Goal: Navigation & Orientation: Find specific page/section

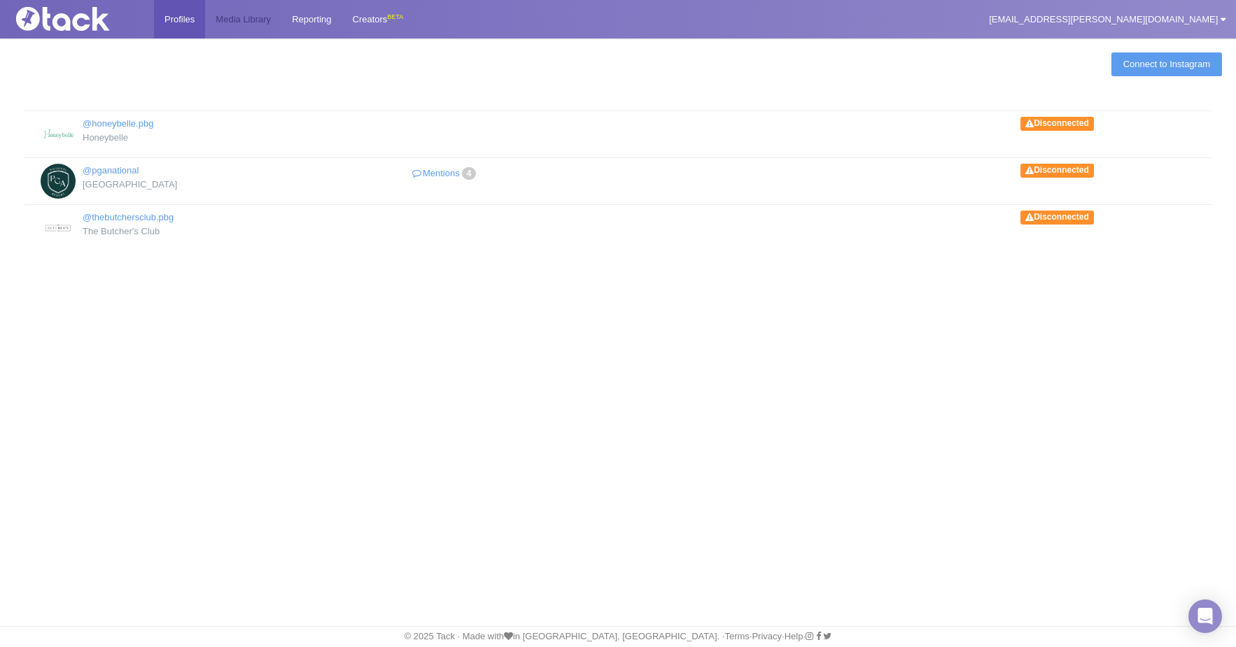
click at [241, 23] on link "Media Library" at bounding box center [243, 19] width 76 height 38
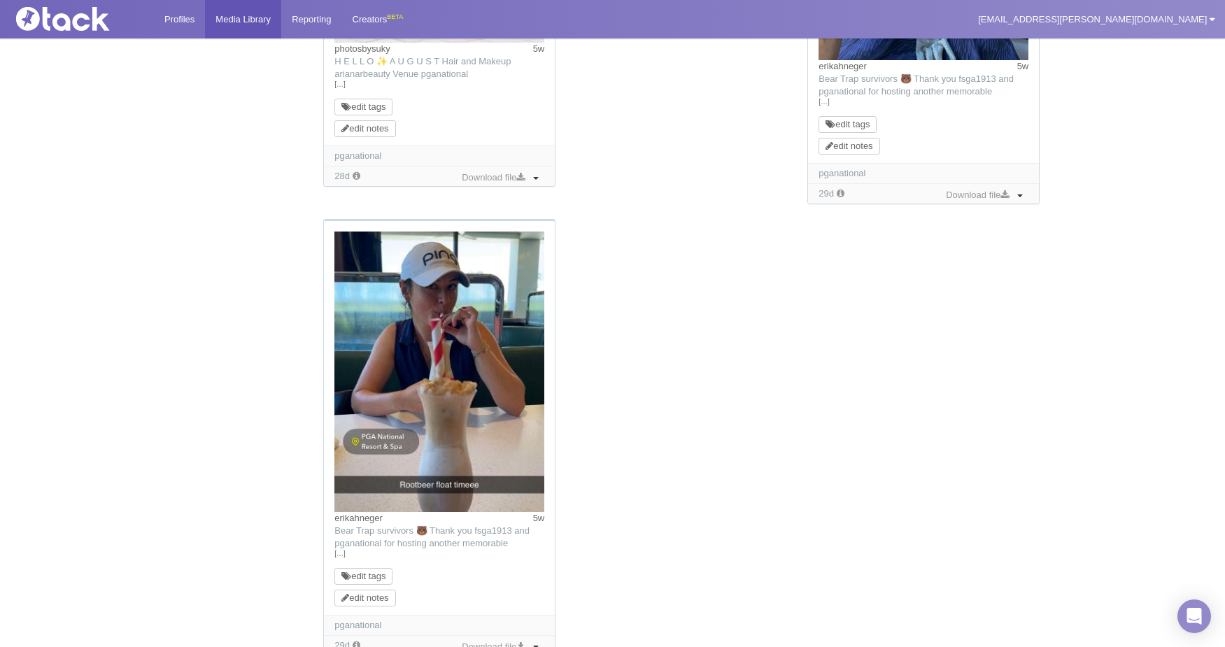
scroll to position [1400, 0]
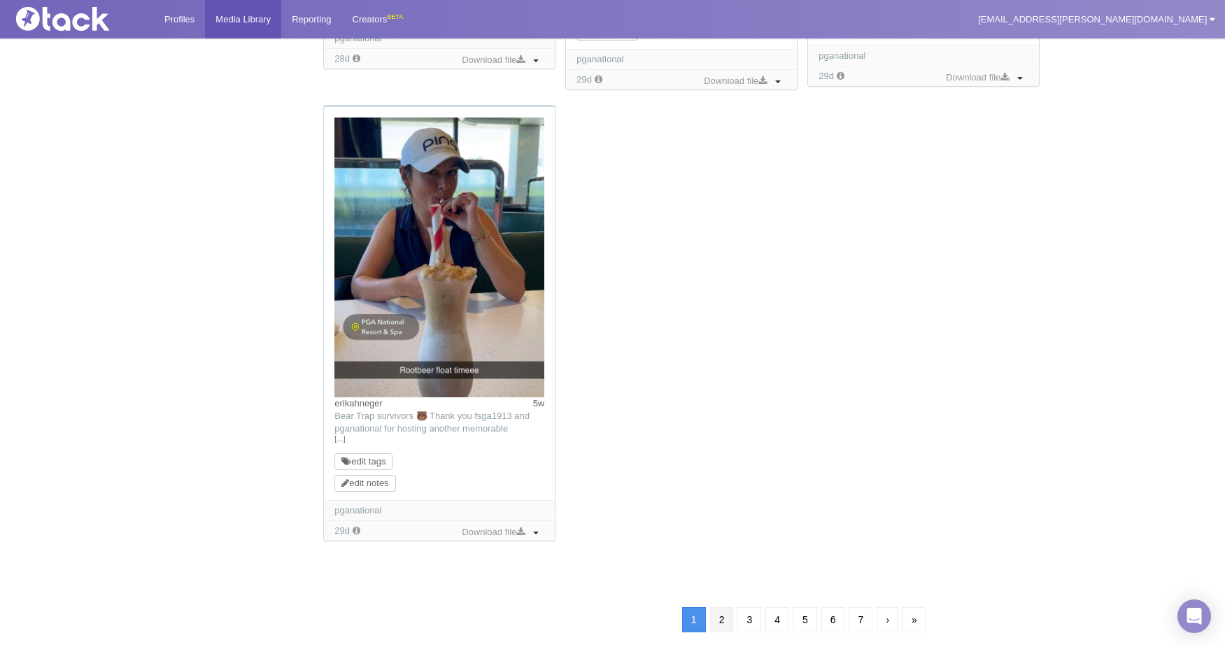
click at [726, 622] on link "2" at bounding box center [722, 619] width 24 height 25
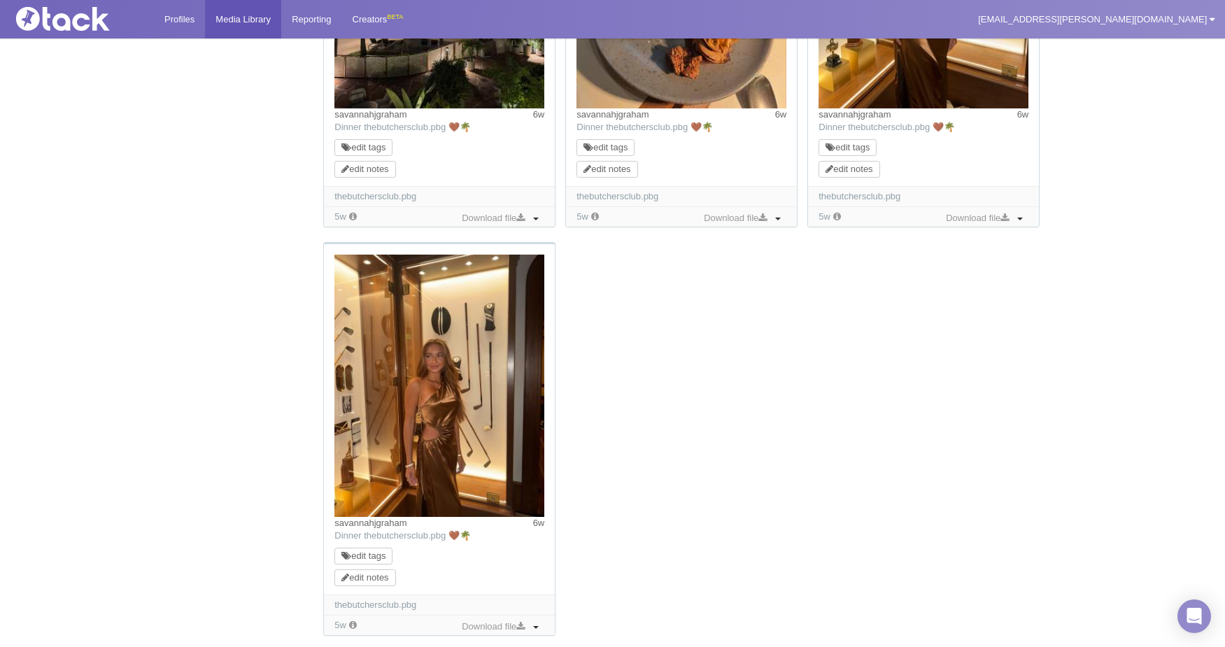
scroll to position [1400, 0]
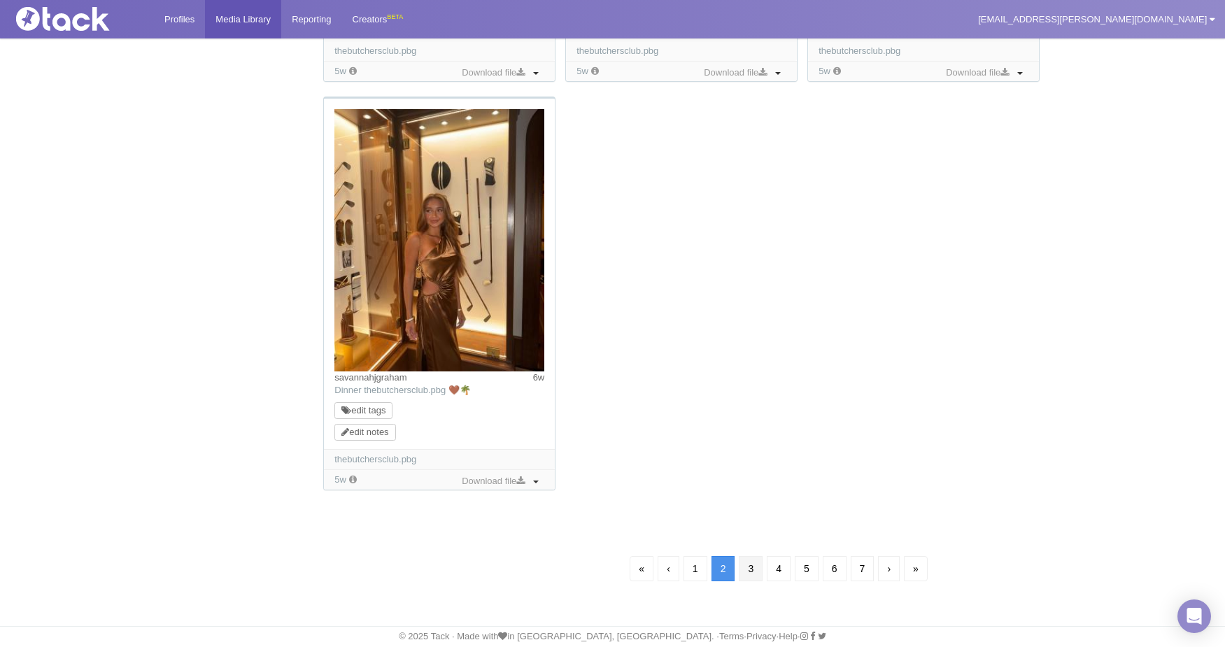
click at [752, 568] on link "3" at bounding box center [751, 568] width 24 height 25
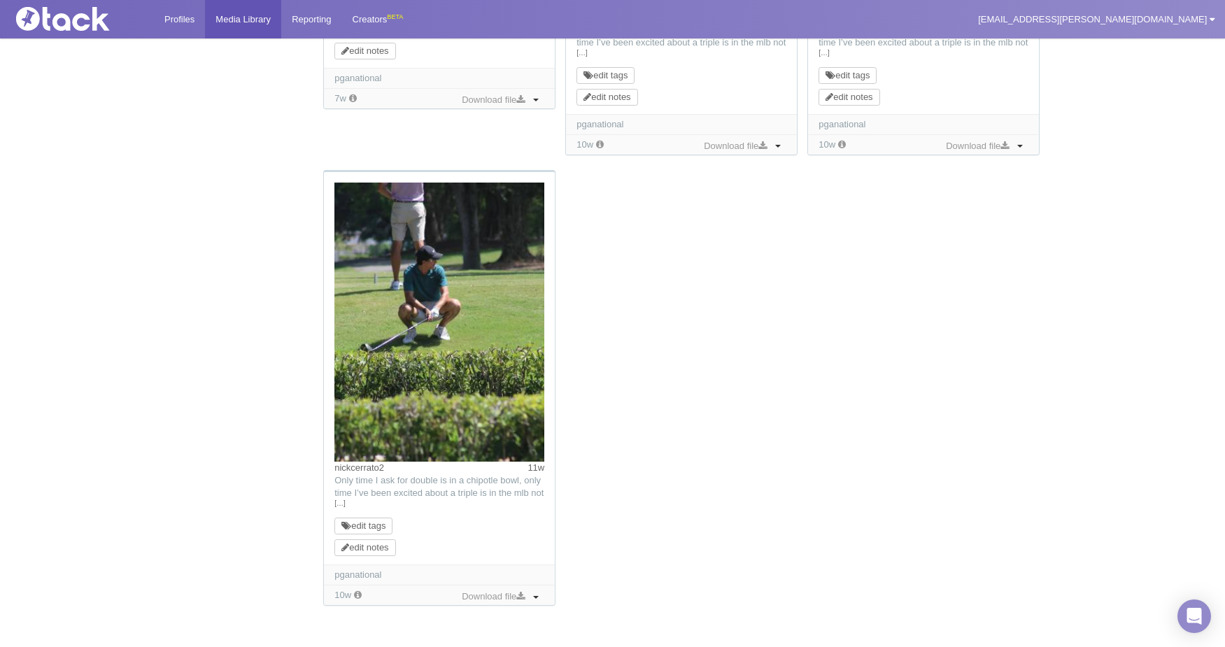
scroll to position [1452, 0]
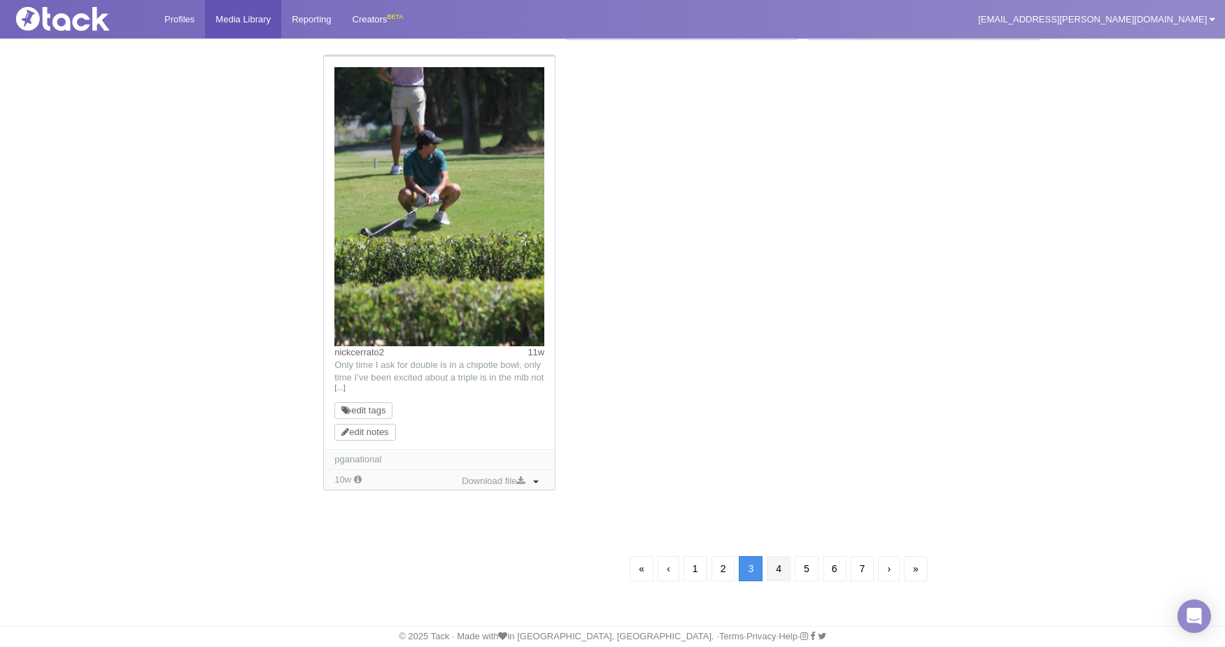
click at [782, 569] on link "4" at bounding box center [779, 568] width 24 height 25
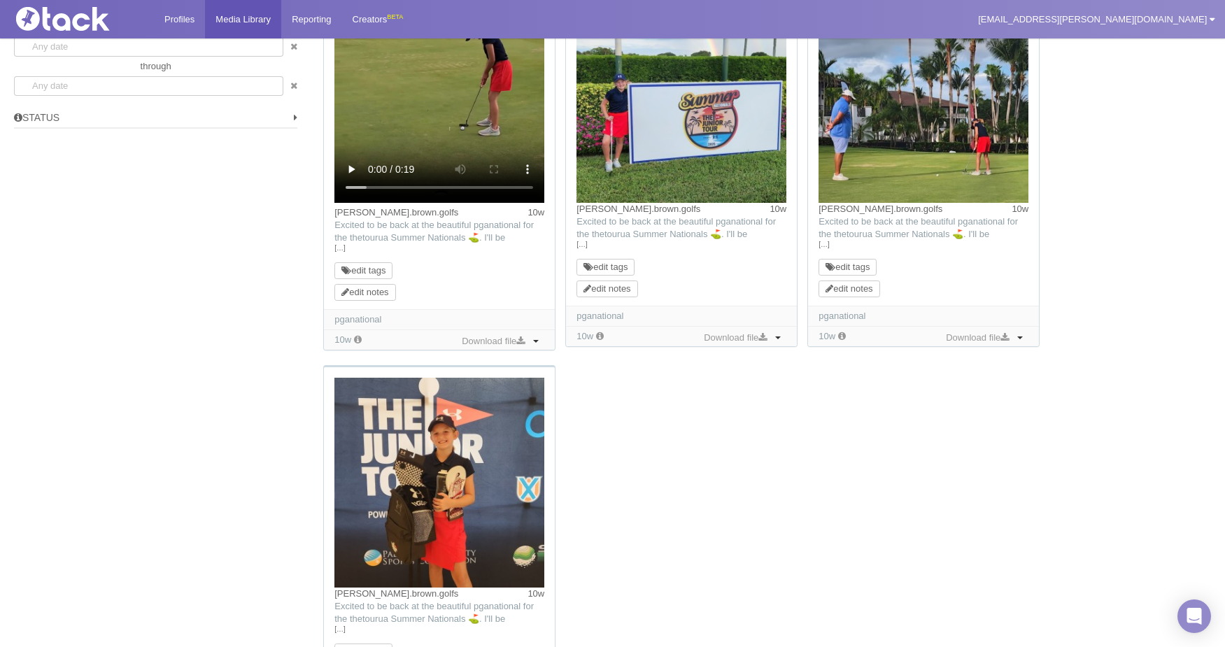
scroll to position [1345, 0]
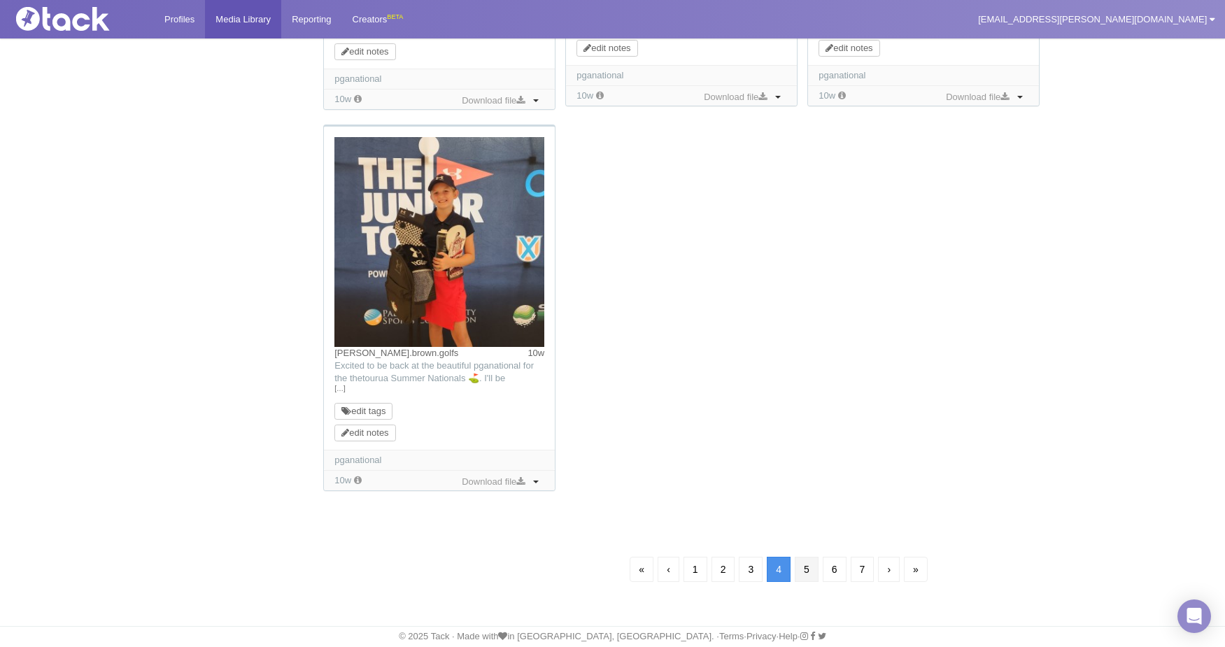
click at [808, 570] on link "5" at bounding box center [807, 569] width 24 height 25
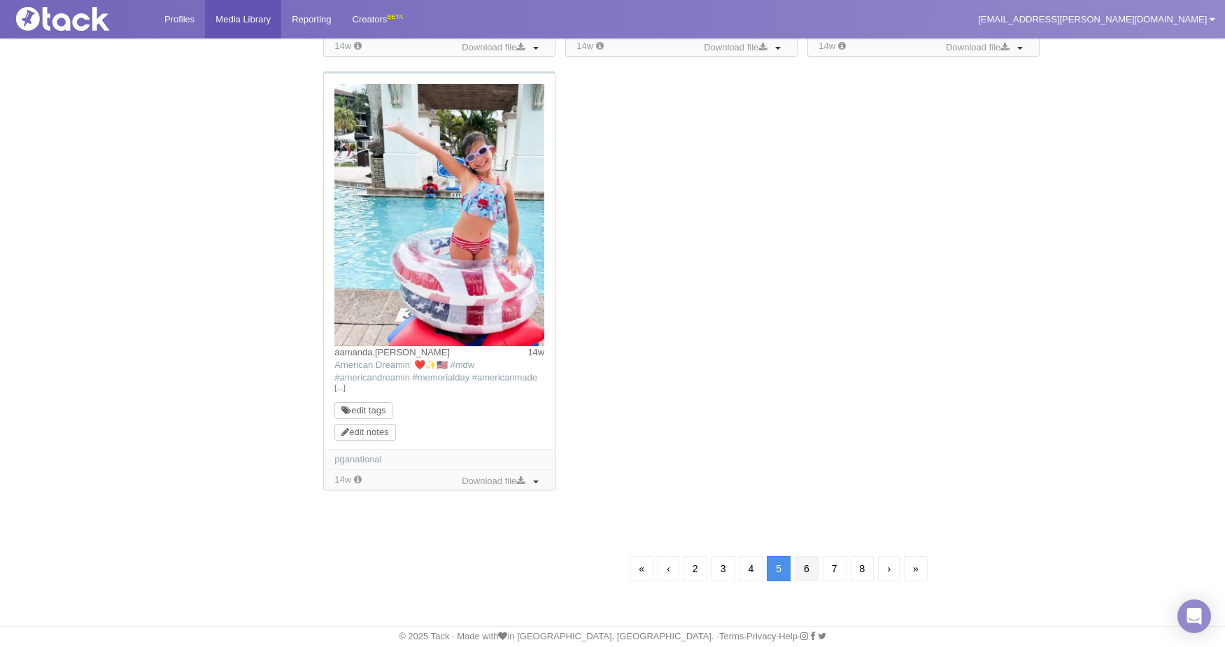
click at [811, 565] on link "6" at bounding box center [807, 568] width 24 height 25
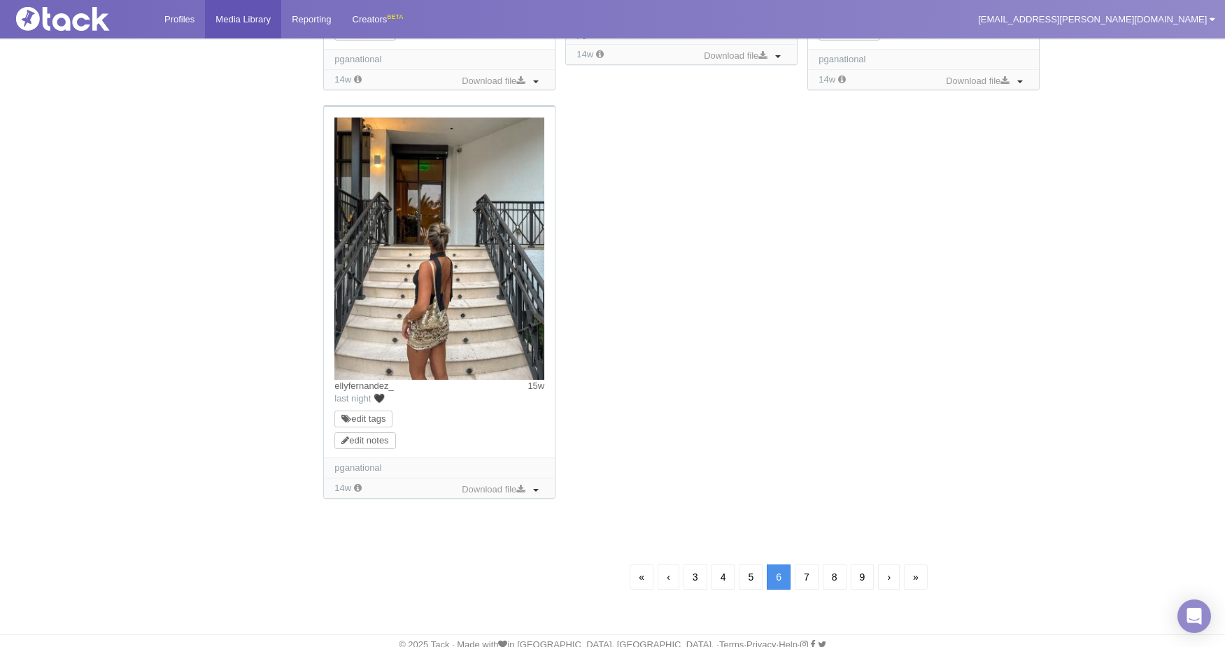
scroll to position [1388, 0]
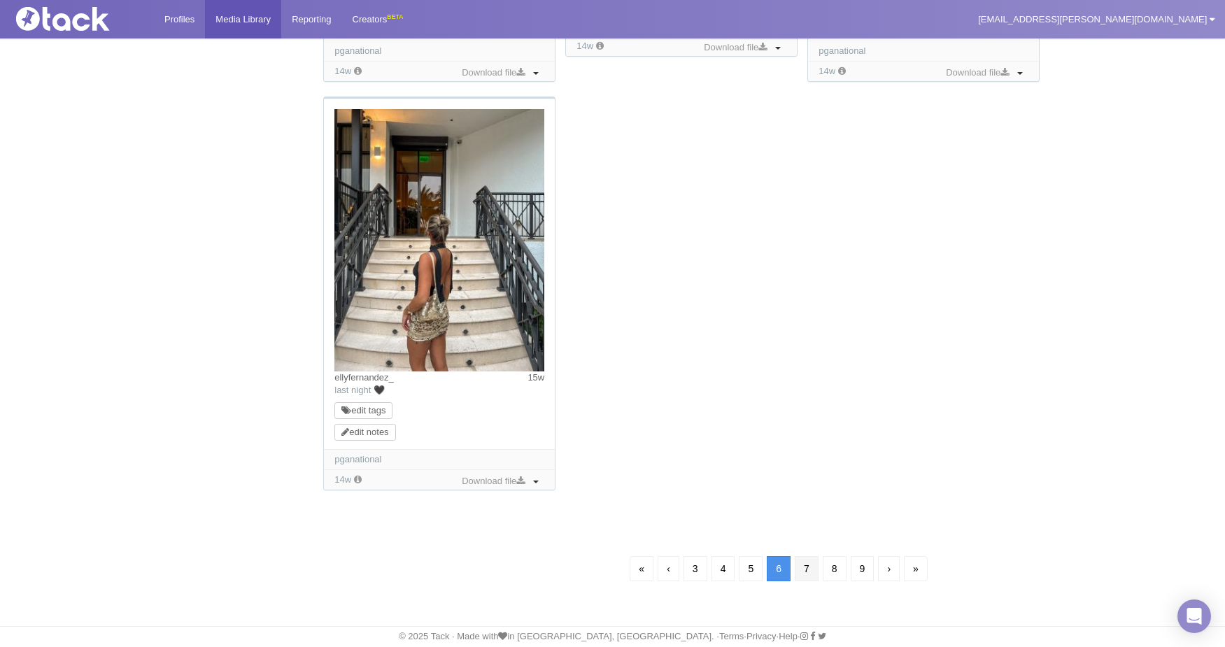
click at [814, 572] on link "7" at bounding box center [807, 568] width 24 height 25
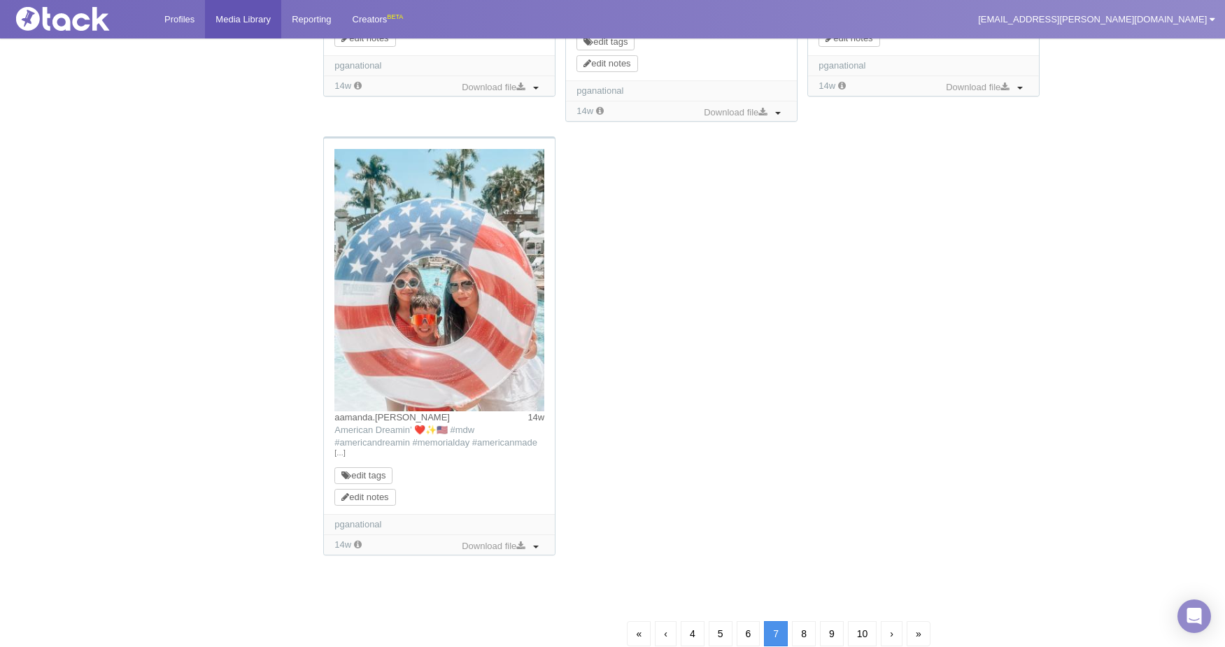
scroll to position [1413, 0]
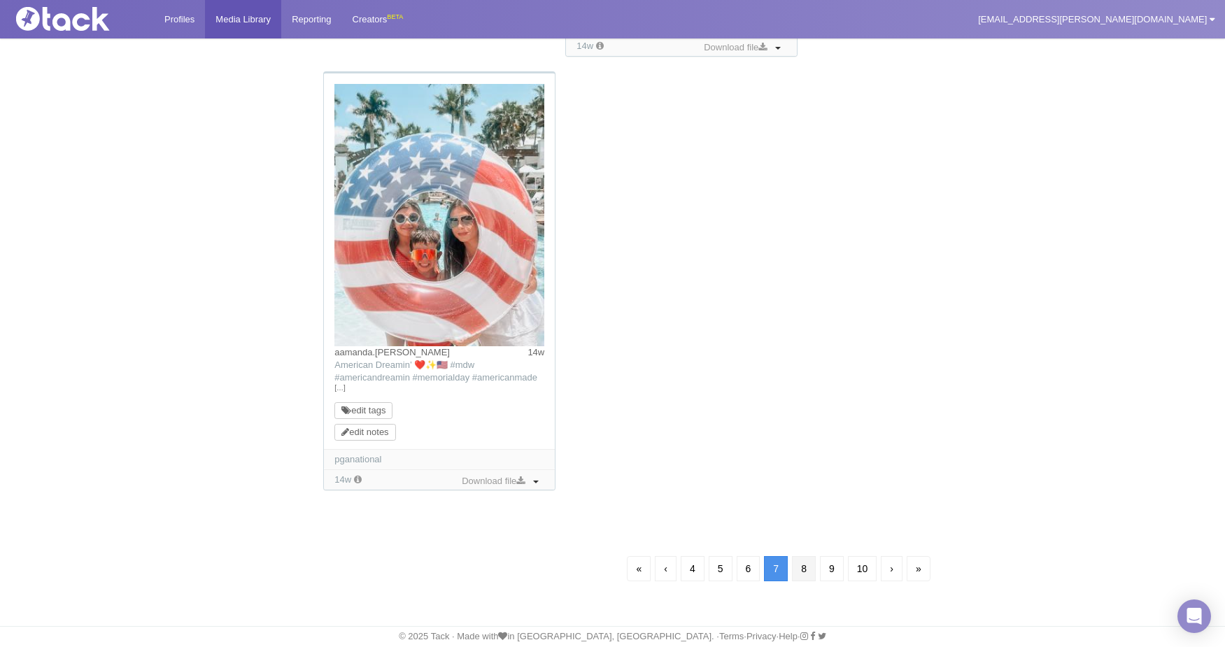
click at [803, 572] on link "8" at bounding box center [804, 568] width 24 height 25
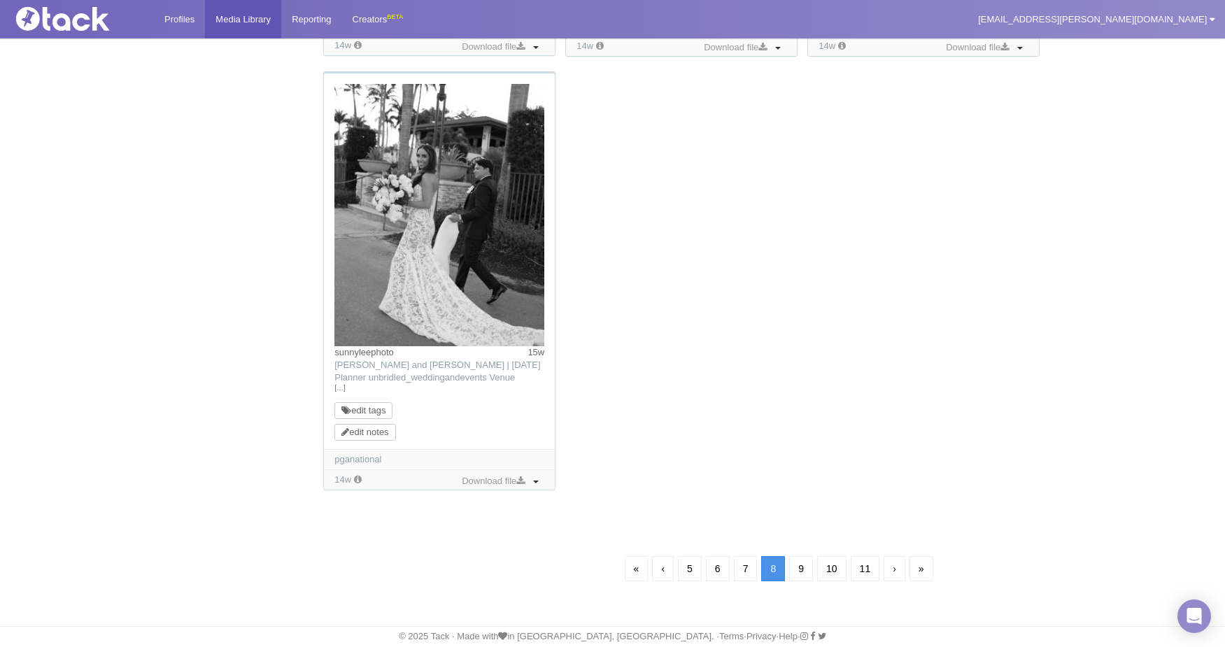
scroll to position [101, 0]
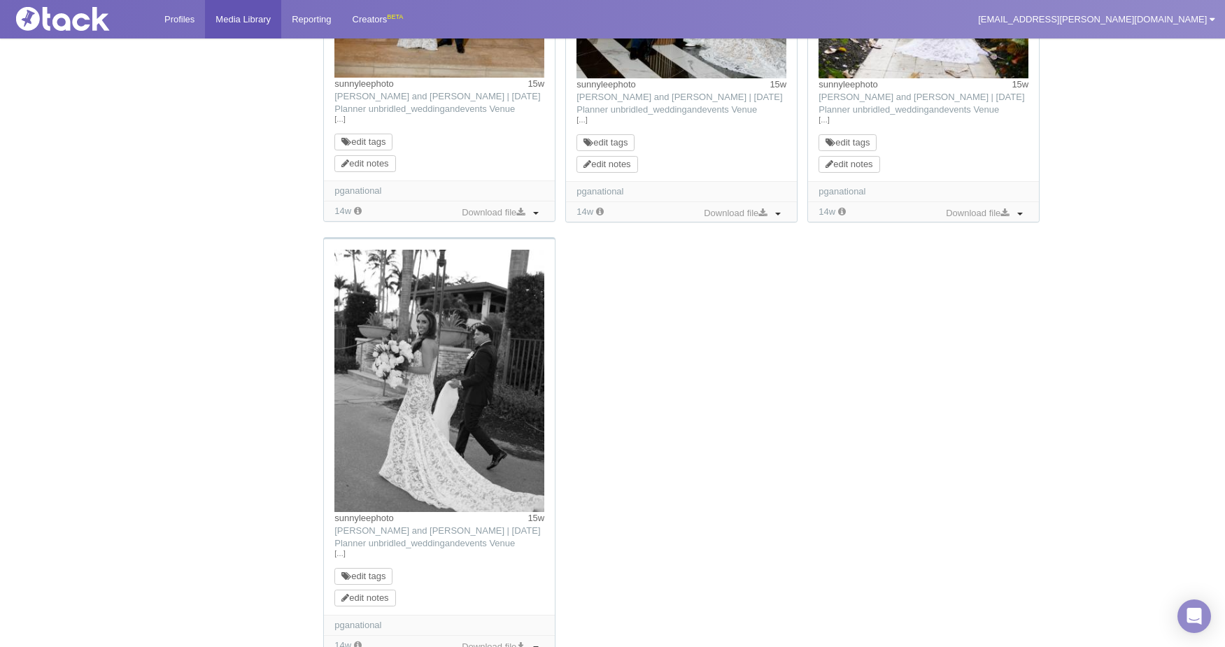
scroll to position [1388, 0]
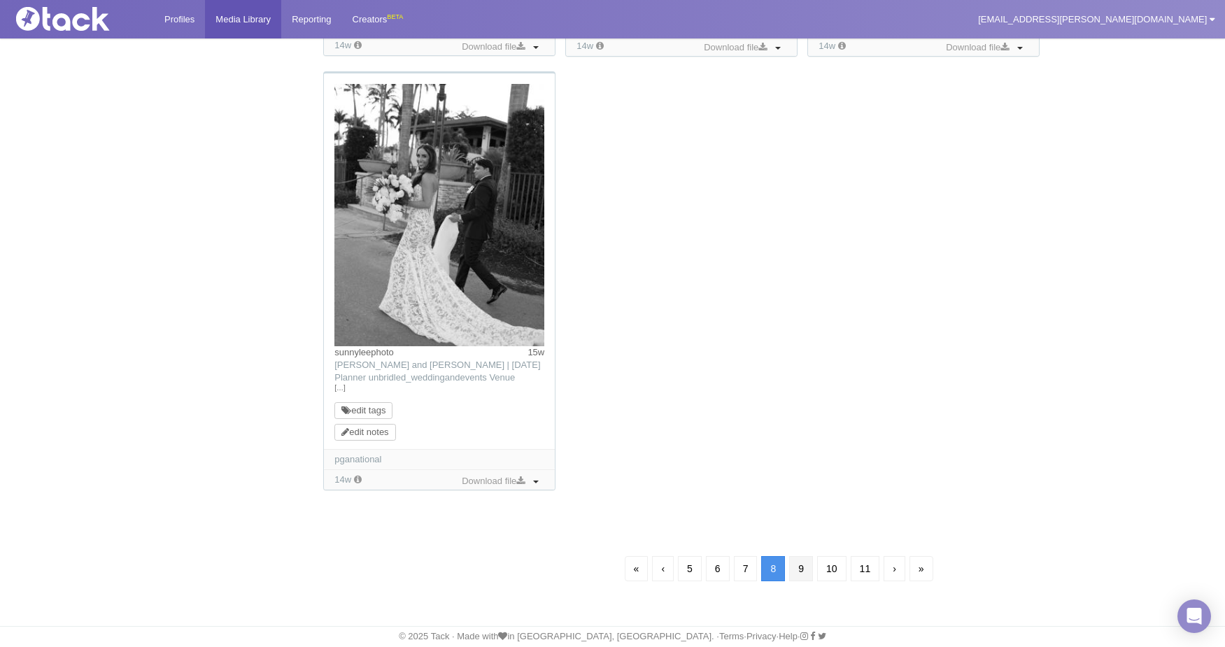
click at [805, 572] on link "9" at bounding box center [801, 568] width 24 height 25
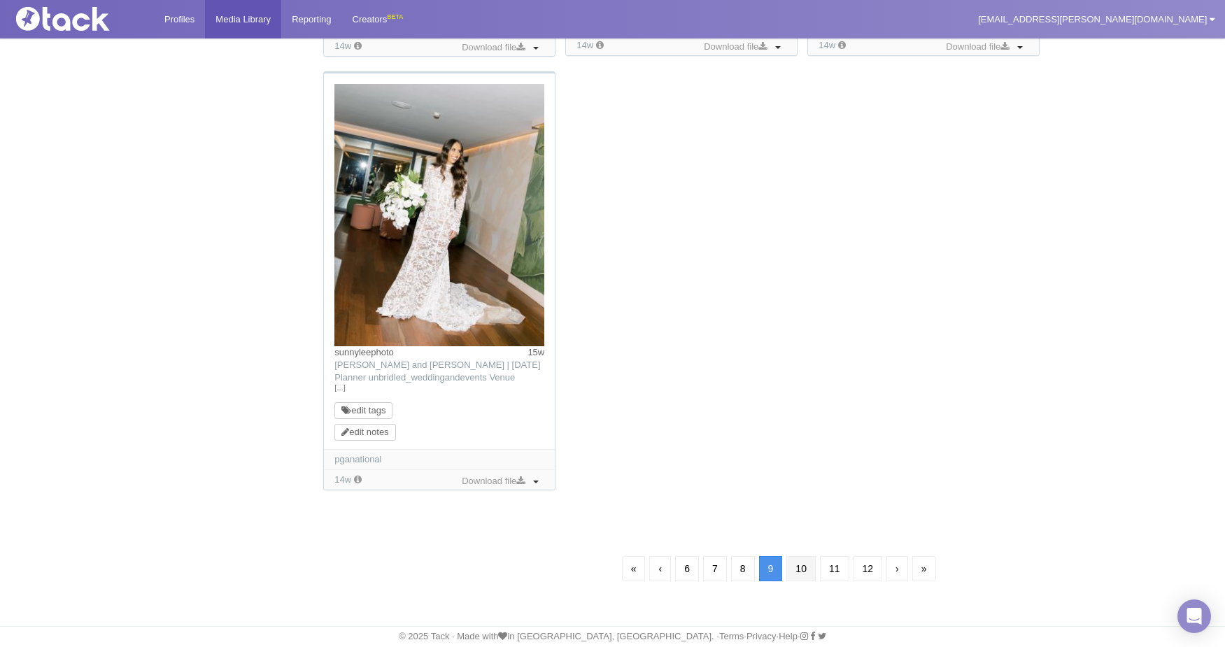
click at [806, 571] on link "10" at bounding box center [801, 568] width 29 height 25
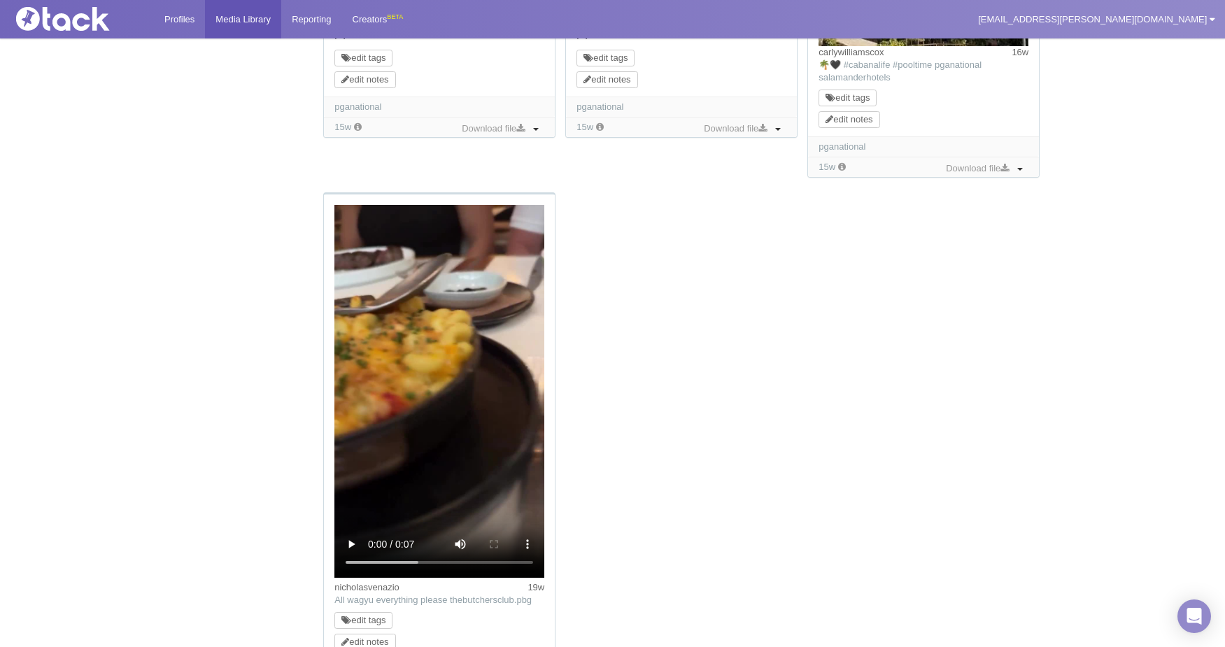
scroll to position [1501, 0]
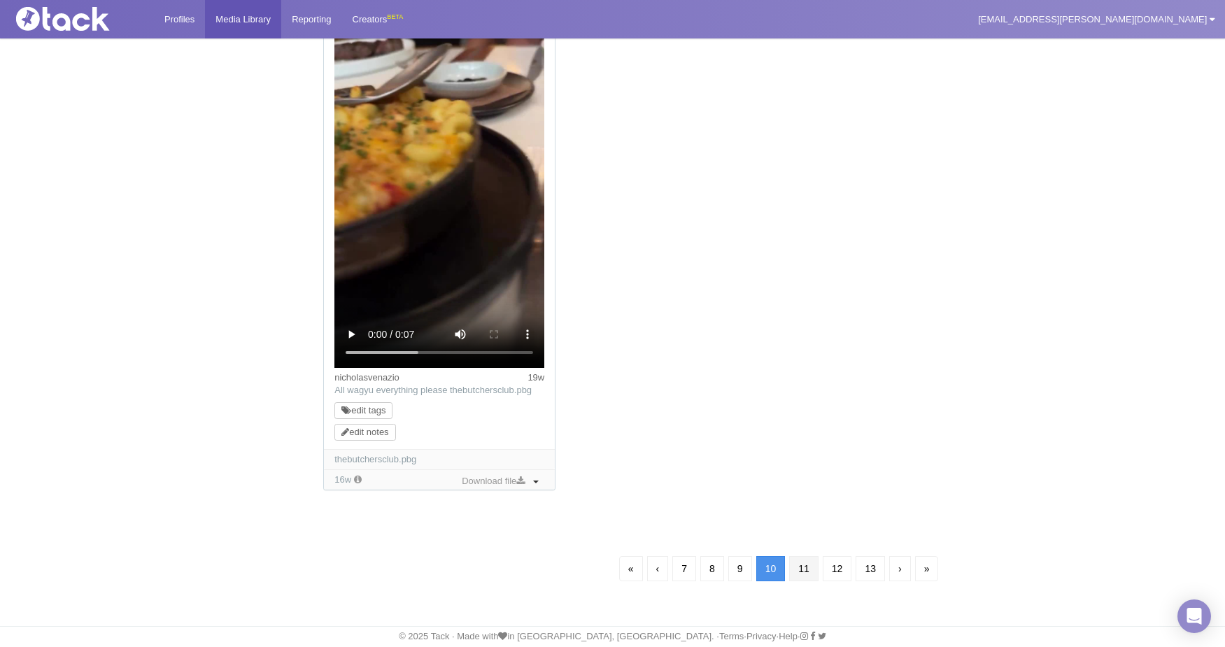
click at [803, 568] on link "11" at bounding box center [803, 568] width 29 height 25
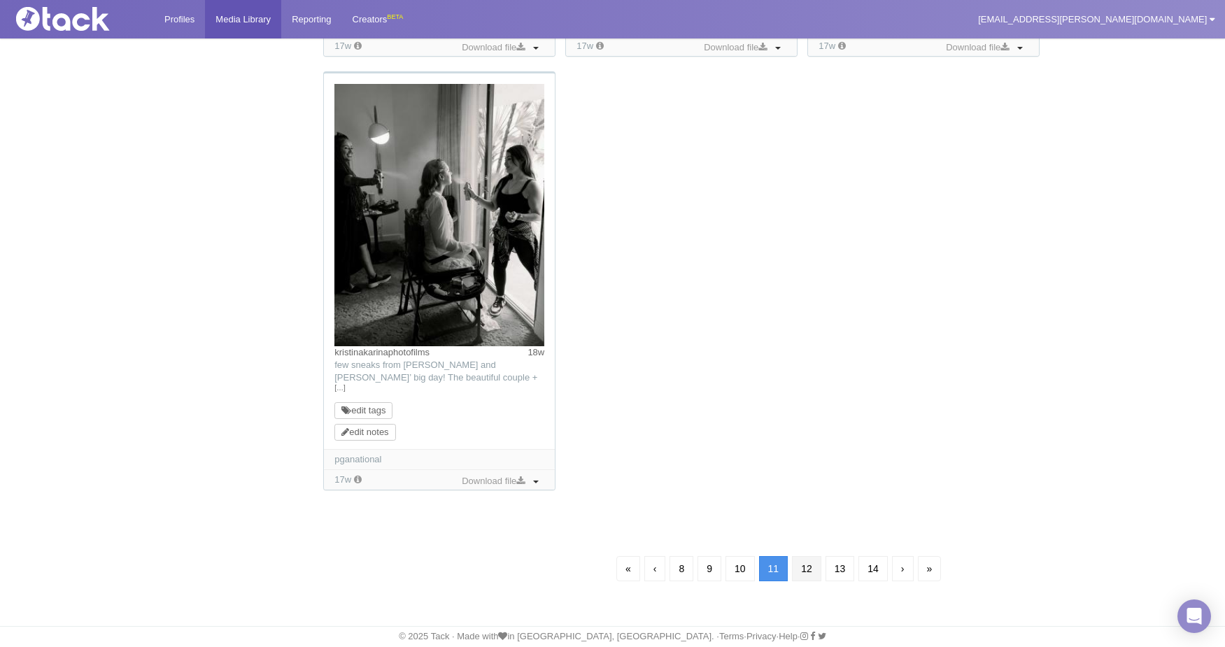
click at [815, 566] on link "12" at bounding box center [806, 568] width 29 height 25
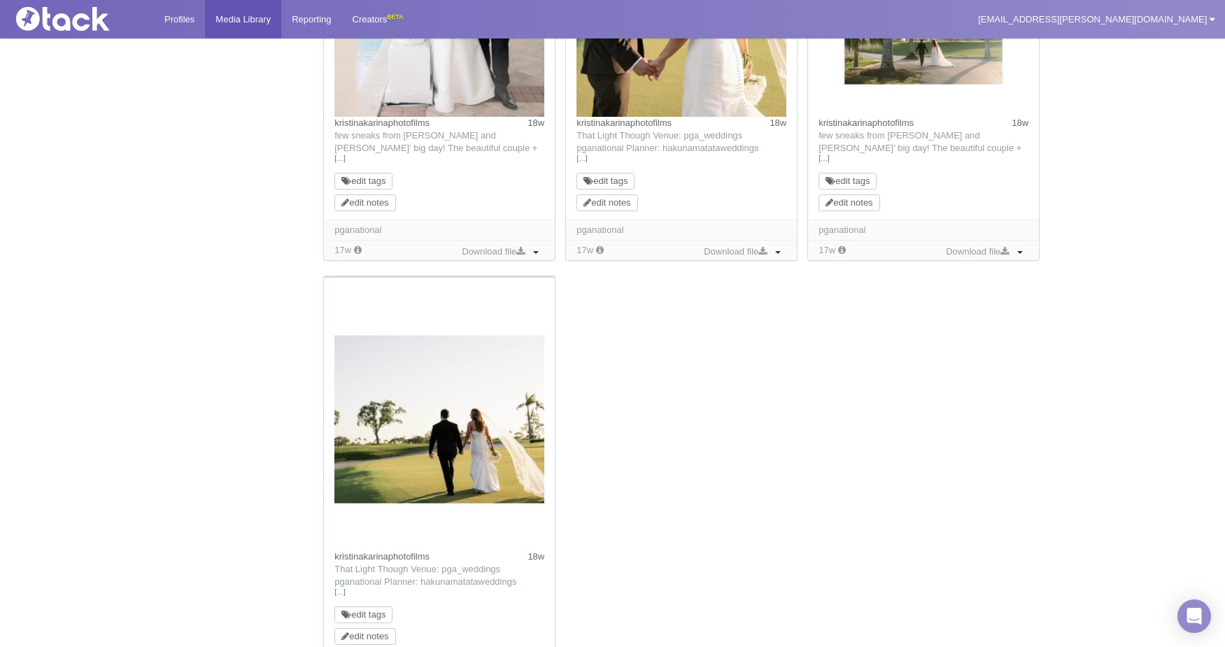
scroll to position [1413, 0]
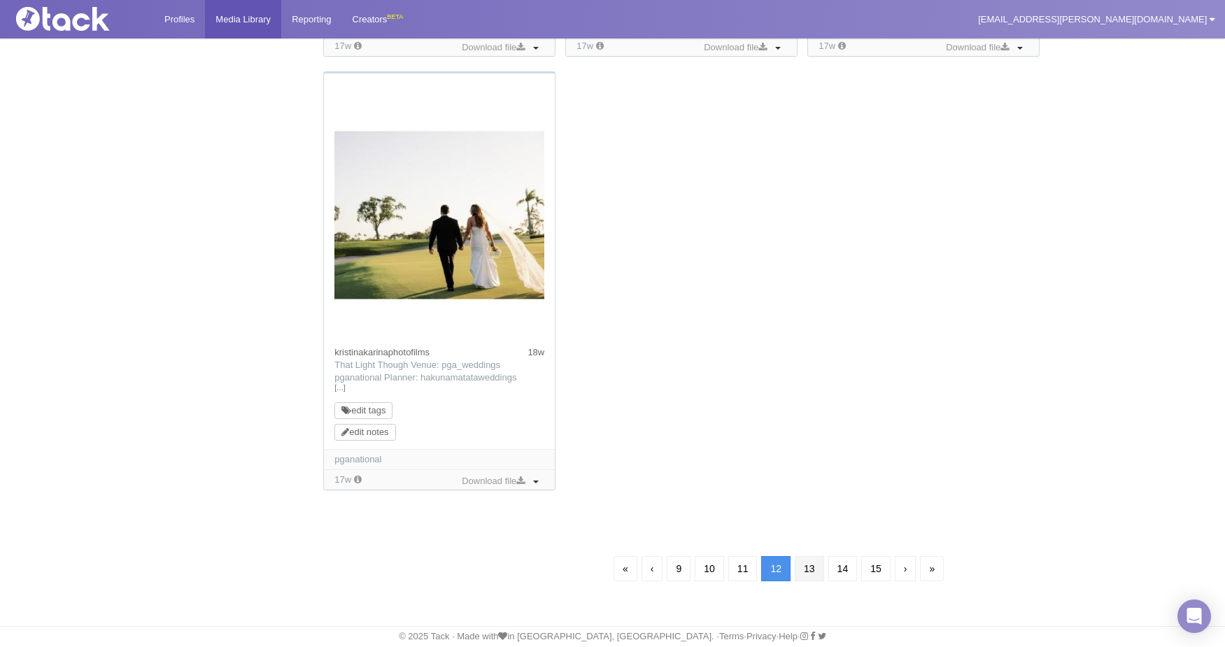
click at [811, 572] on link "13" at bounding box center [809, 568] width 29 height 25
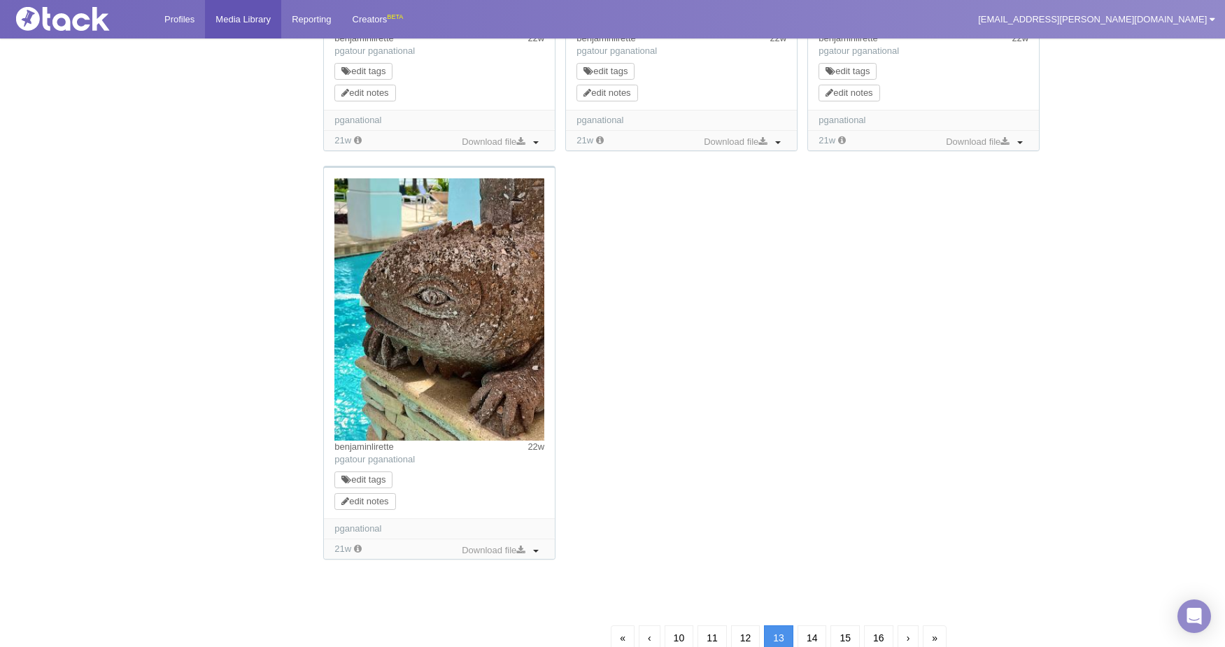
scroll to position [1476, 0]
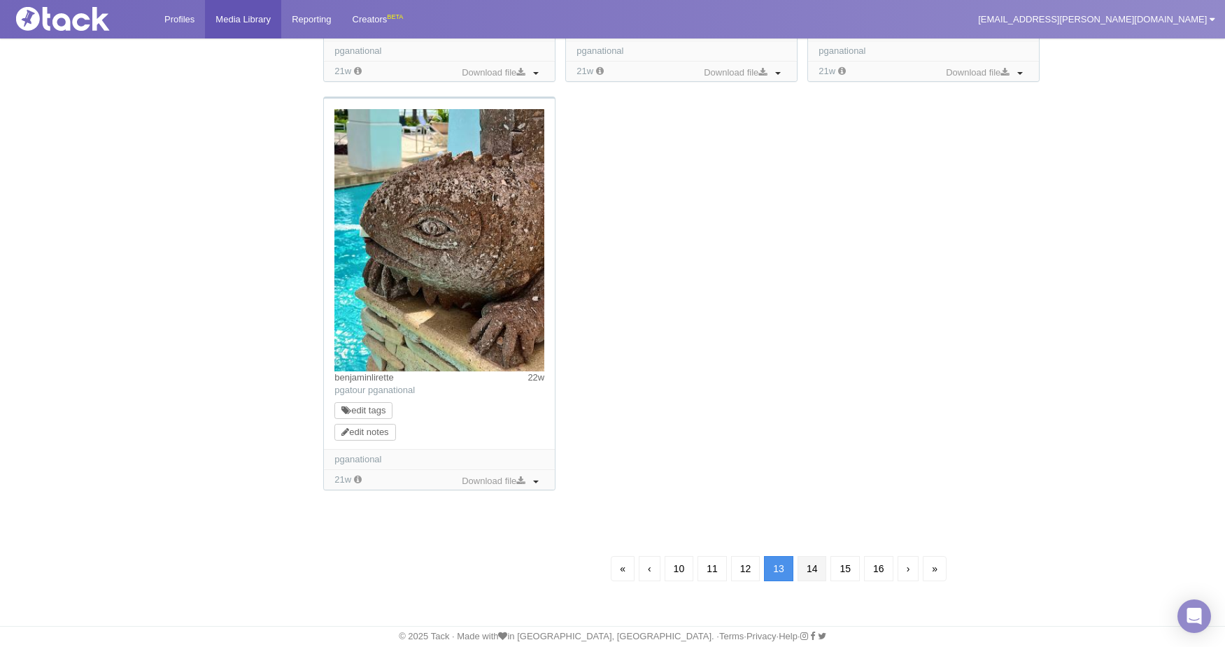
click at [812, 571] on link "14" at bounding box center [812, 568] width 29 height 25
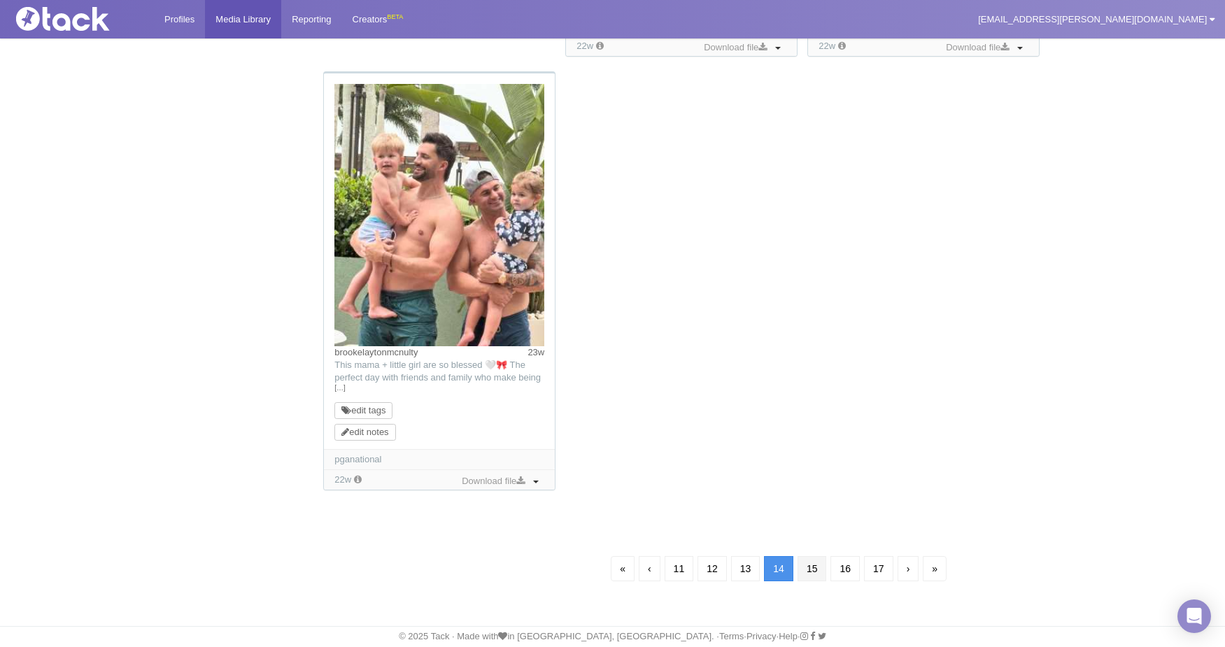
click at [817, 566] on link "15" at bounding box center [812, 568] width 29 height 25
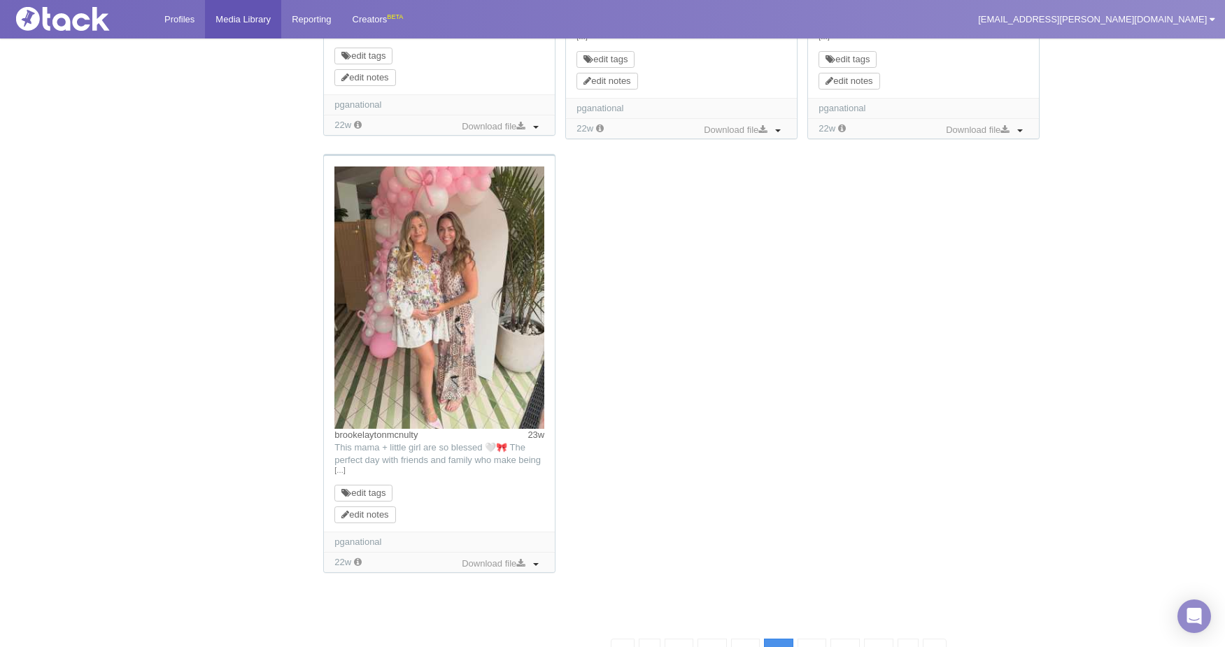
scroll to position [1416, 0]
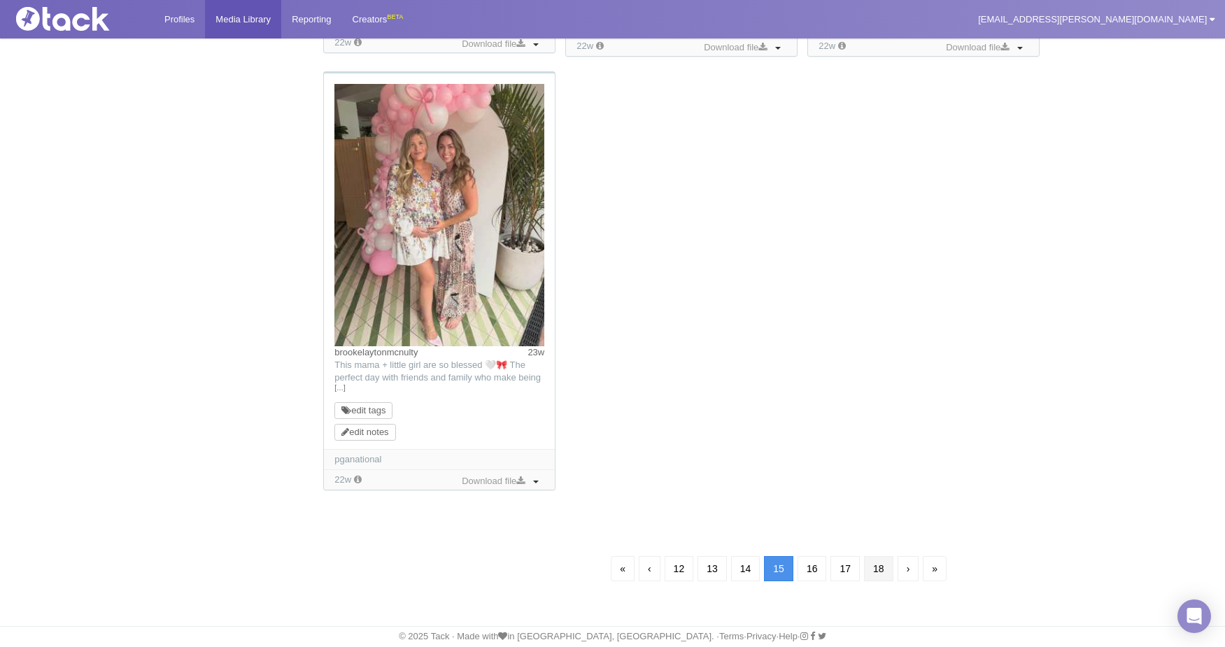
click at [878, 565] on link "18" at bounding box center [878, 568] width 29 height 25
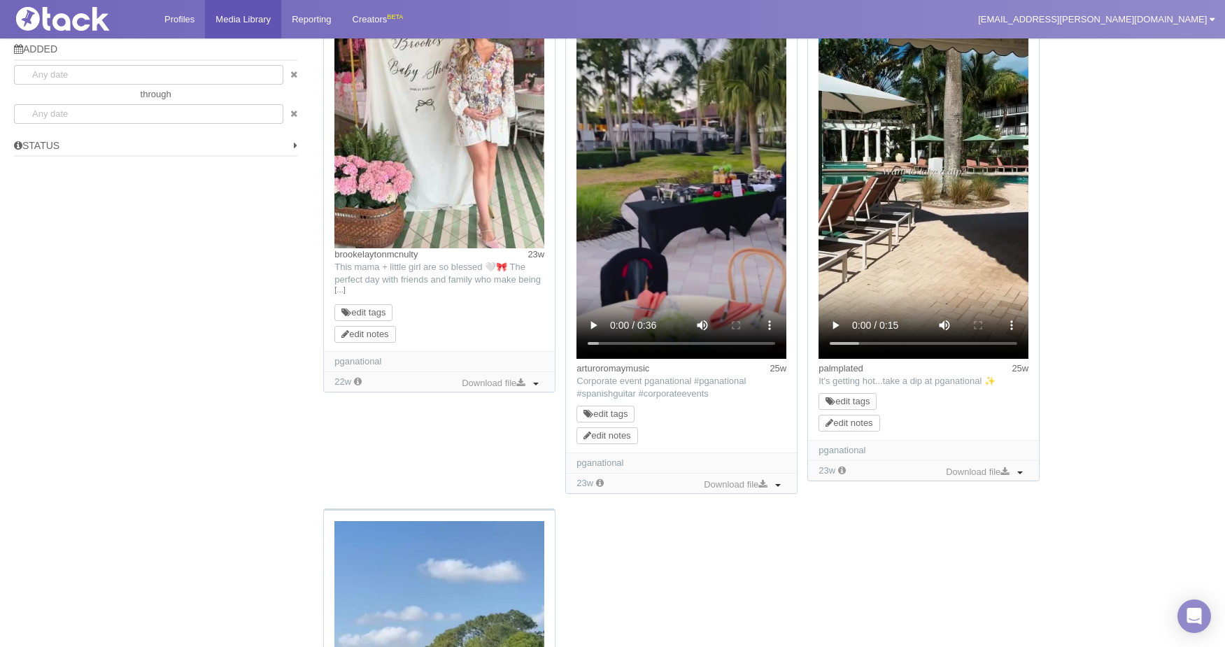
scroll to position [1080, 0]
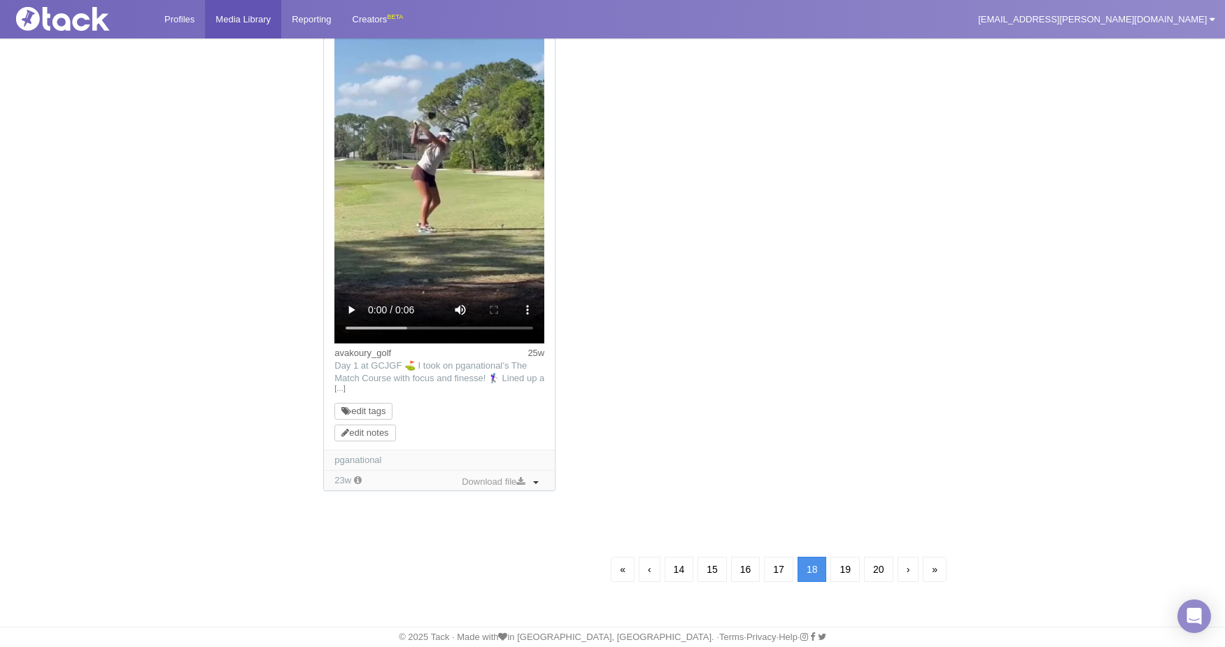
click at [845, 565] on link "19" at bounding box center [845, 569] width 29 height 25
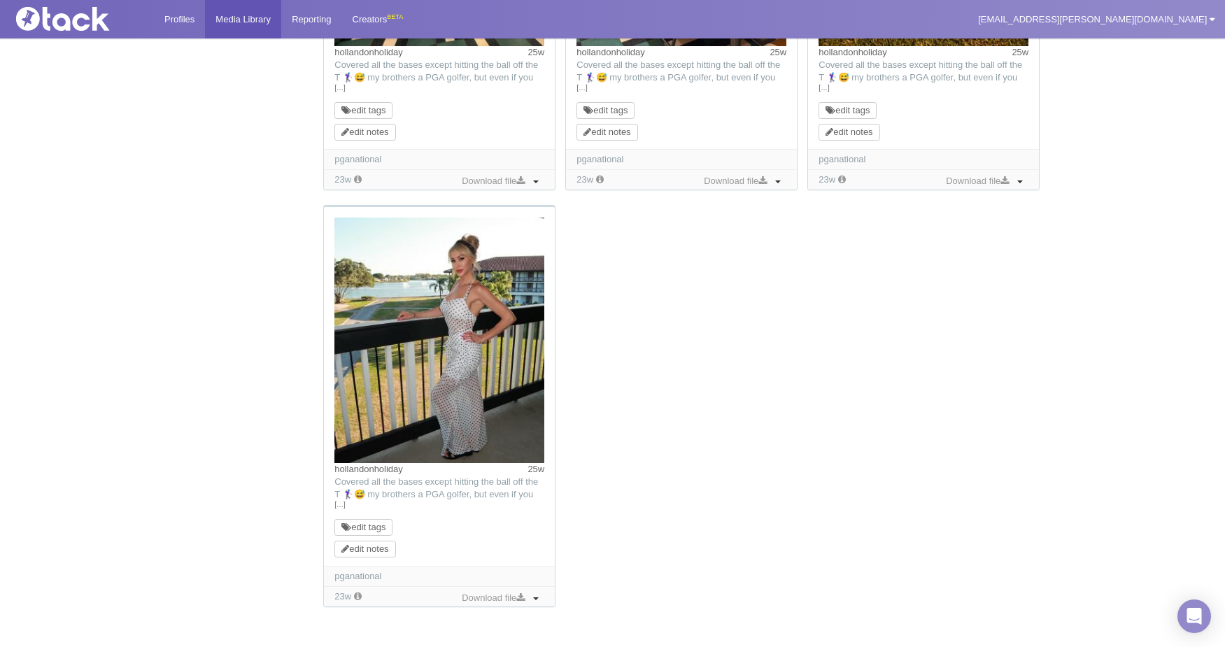
scroll to position [1347, 0]
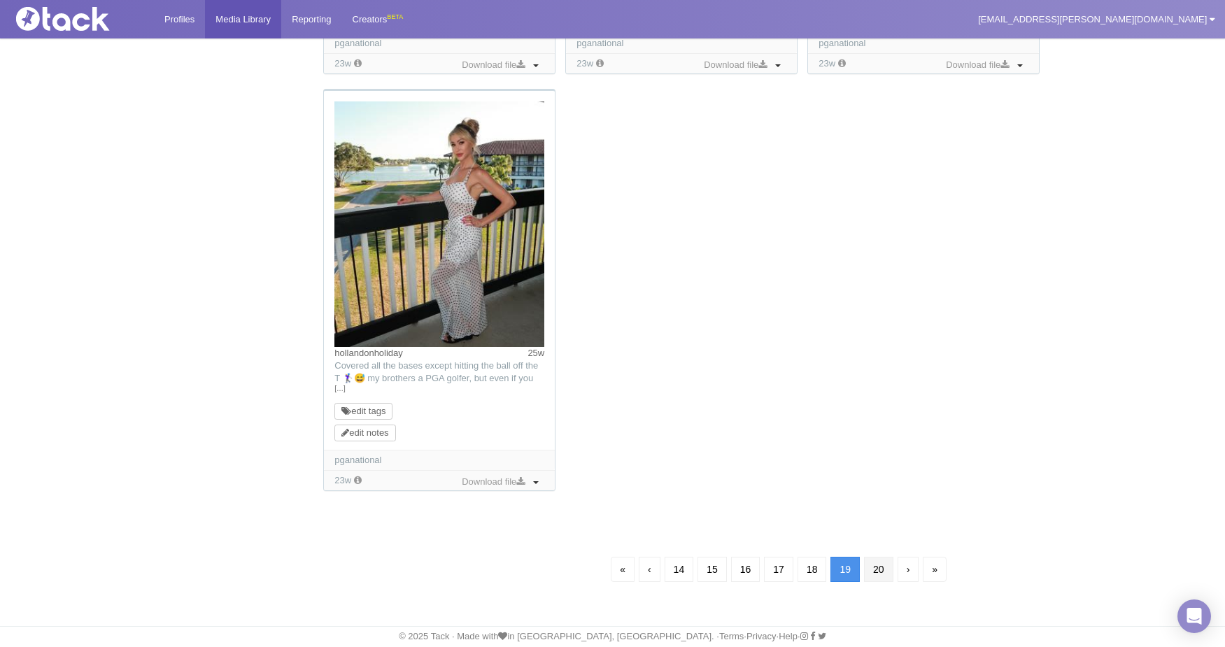
click at [883, 563] on link "20" at bounding box center [878, 569] width 29 height 25
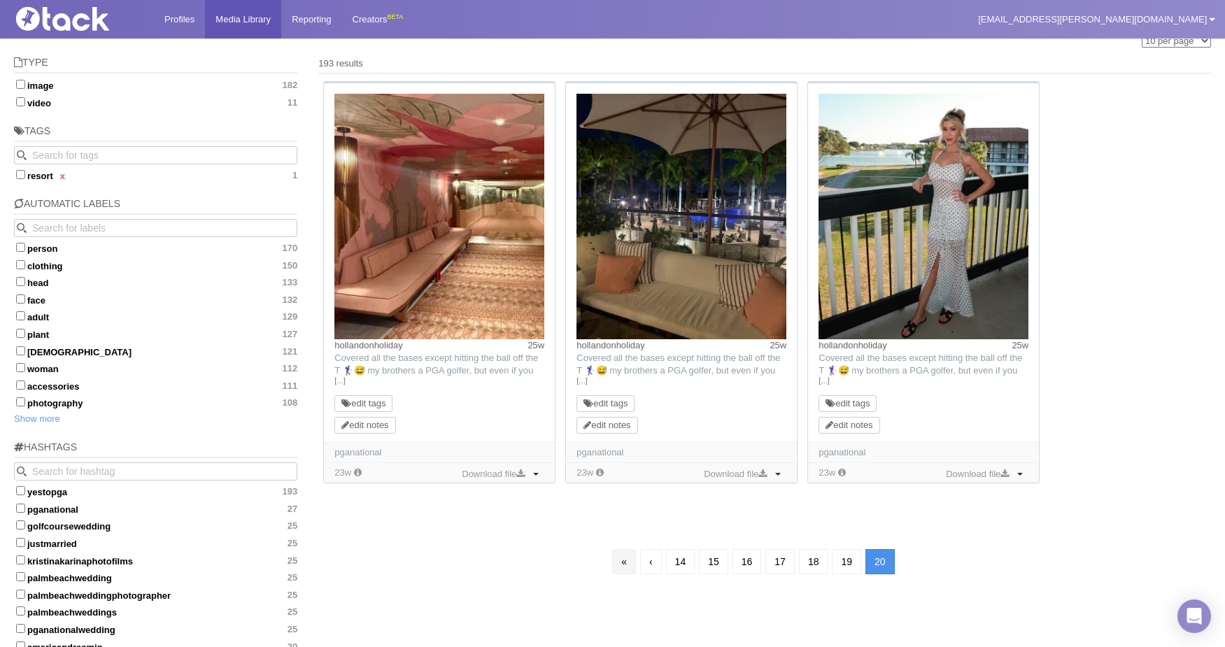
click at [618, 557] on link "«" at bounding box center [624, 561] width 24 height 25
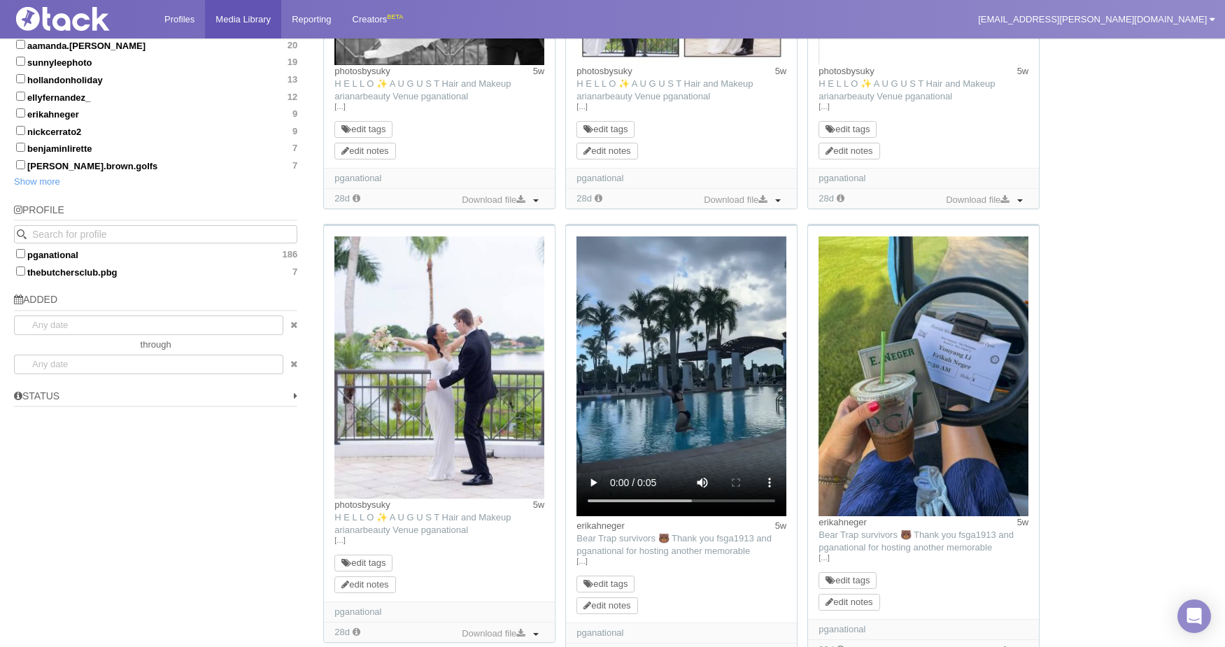
scroll to position [801, 0]
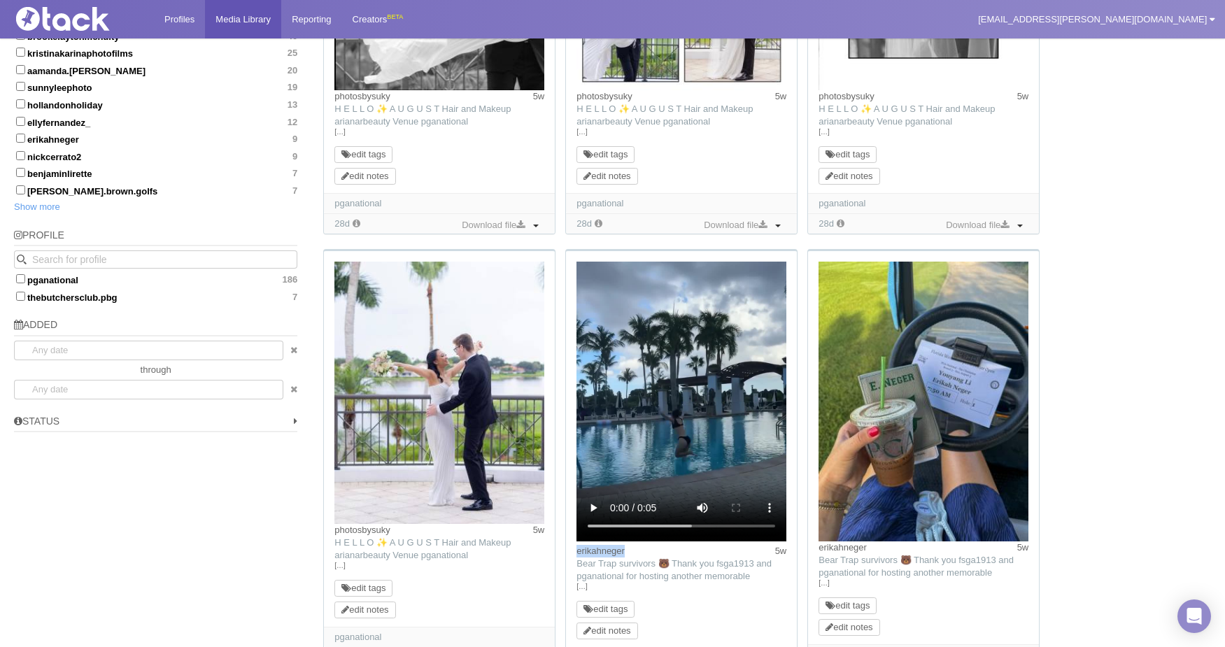
drag, startPoint x: 635, startPoint y: 549, endPoint x: 575, endPoint y: 551, distance: 60.2
click at [575, 551] on div "erikahneger 5w TikTok: Bear Trap survivors 🐻 Thank you fsga1913 and pganational…" at bounding box center [681, 449] width 231 height 397
copy link "erikahneger"
